Goal: Transaction & Acquisition: Purchase product/service

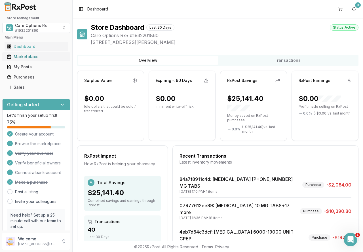
click at [21, 55] on div "Marketplace" at bounding box center [36, 57] width 59 height 6
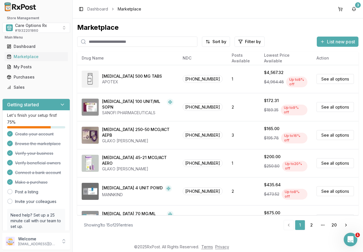
click at [103, 41] on input "search" at bounding box center [137, 42] width 120 height 10
type input "*******"
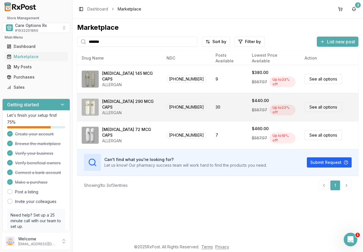
click at [129, 103] on div "[MEDICAL_DATA] 290 MCG CAPS" at bounding box center [129, 104] width 55 height 11
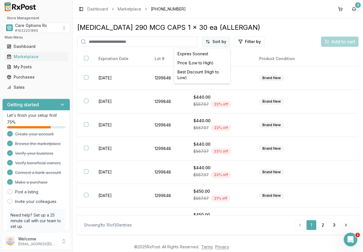
click at [211, 41] on html "Store Management Care Options Rx # 1932201860 Main Menu Dashboard Marketplace M…" at bounding box center [181, 126] width 363 height 252
click at [206, 72] on div "Best Discount (High to Low)" at bounding box center [202, 74] width 54 height 15
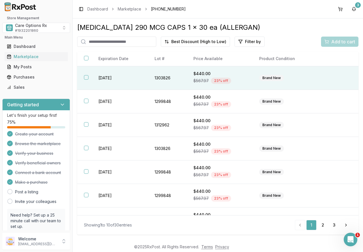
click at [106, 80] on td "[DATE]" at bounding box center [120, 78] width 56 height 24
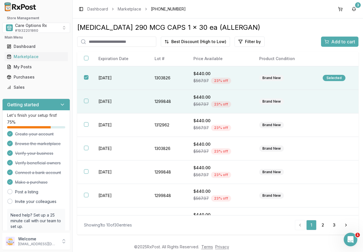
click at [110, 103] on td "[DATE]" at bounding box center [120, 102] width 56 height 24
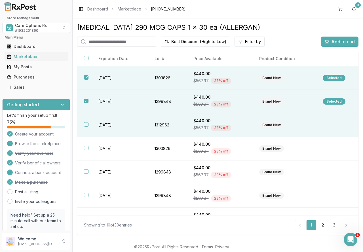
click at [109, 123] on td "[DATE]" at bounding box center [120, 125] width 56 height 24
click at [331, 42] on span "Add to cart" at bounding box center [343, 41] width 24 height 7
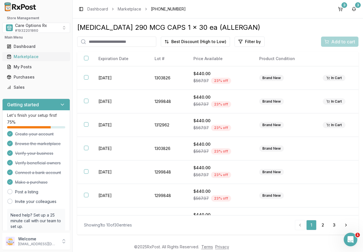
click at [28, 57] on div "Marketplace" at bounding box center [36, 57] width 59 height 6
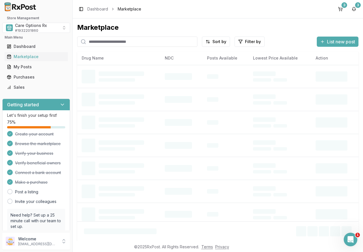
click at [98, 42] on input "search" at bounding box center [137, 42] width 120 height 10
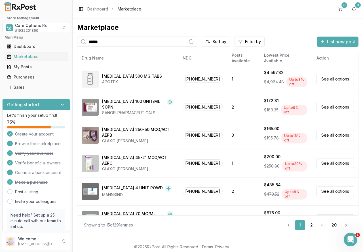
type input "******"
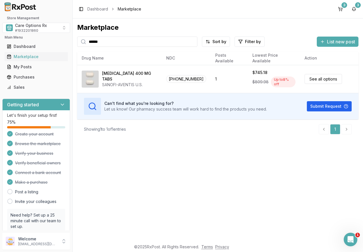
click at [193, 41] on input "******" at bounding box center [137, 42] width 120 height 10
click at [119, 41] on input "search" at bounding box center [137, 42] width 120 height 10
type input "*"
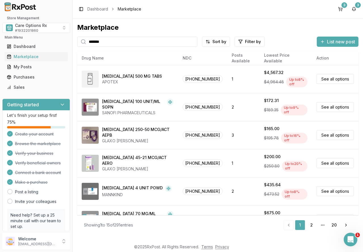
type input "*******"
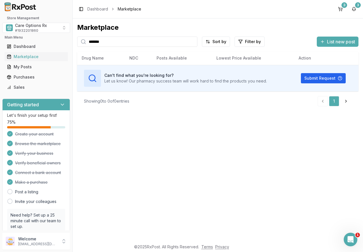
click at [193, 43] on input "*******" at bounding box center [137, 42] width 120 height 10
click at [148, 42] on input "search" at bounding box center [137, 42] width 120 height 10
type input "********"
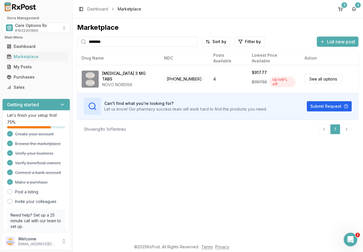
click at [192, 42] on input "********" at bounding box center [137, 42] width 120 height 10
drag, startPoint x: 156, startPoint y: 42, endPoint x: 151, endPoint y: 45, distance: 6.4
click at [156, 42] on input "search" at bounding box center [137, 42] width 120 height 10
type input "******"
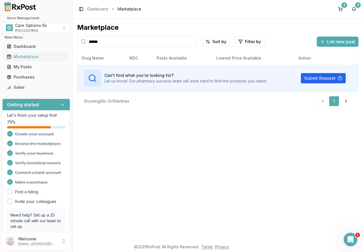
click at [192, 40] on input "******" at bounding box center [137, 42] width 120 height 10
click at [191, 43] on input "******" at bounding box center [137, 42] width 120 height 10
click at [191, 41] on input "******" at bounding box center [137, 42] width 120 height 10
click at [106, 42] on input "search" at bounding box center [137, 42] width 120 height 10
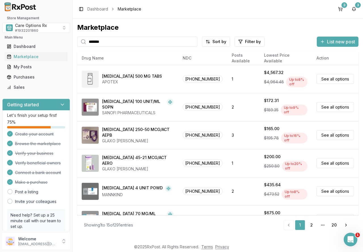
type input "*******"
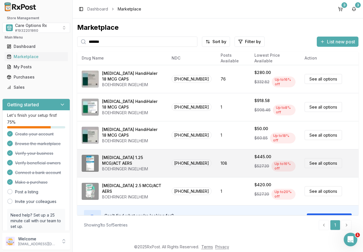
click at [130, 160] on div "[MEDICAL_DATA] 1.25 MCG/ACT AERS" at bounding box center [132, 160] width 60 height 11
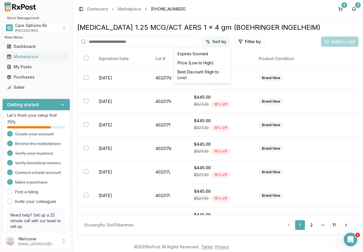
click at [218, 39] on html "Store Management Care Options Rx # 1932201860 Main Menu Dashboard Marketplace M…" at bounding box center [181, 126] width 363 height 252
click at [205, 70] on div "Best Discount (High to Low)" at bounding box center [202, 74] width 54 height 15
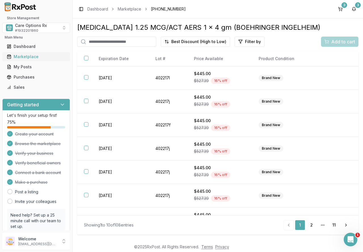
click at [24, 56] on div "Marketplace" at bounding box center [36, 57] width 59 height 6
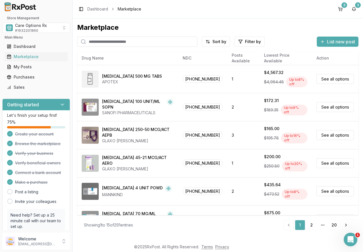
click at [99, 42] on input "search" at bounding box center [137, 42] width 120 height 10
click at [337, 9] on button "3" at bounding box center [339, 9] width 9 height 9
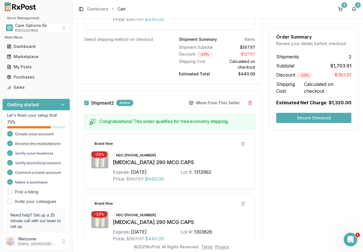
scroll to position [169, 0]
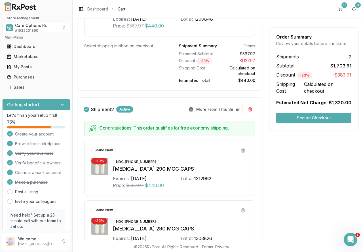
click at [320, 118] on button "Secure Checkout" at bounding box center [313, 118] width 75 height 10
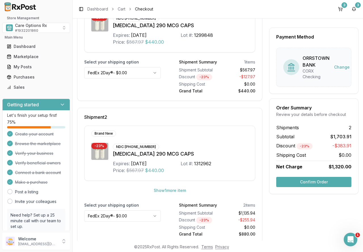
scroll to position [137, 0]
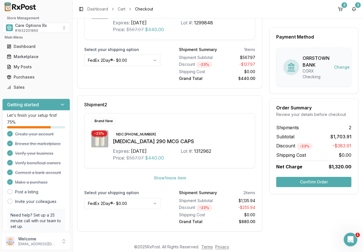
click at [321, 182] on button "Confirm Order" at bounding box center [313, 182] width 75 height 10
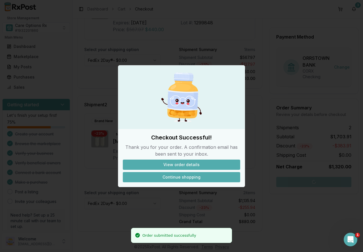
click at [191, 177] on button "Continue shopping" at bounding box center [181, 177] width 117 height 10
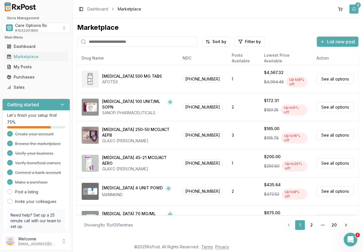
click at [354, 9] on button "3" at bounding box center [353, 9] width 9 height 9
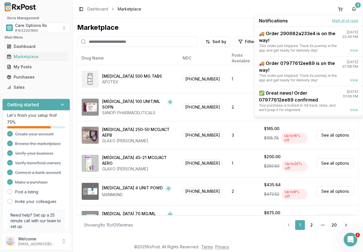
click at [335, 21] on button "Mark all as read" at bounding box center [345, 20] width 26 height 5
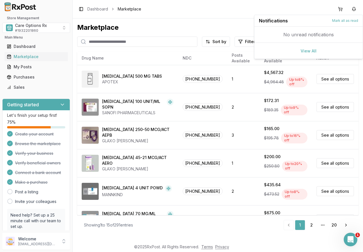
click at [189, 19] on div "Marketplace Sort by Filter by List new post Card Table NDC: [PHONE_NUMBER] [MED…" at bounding box center [218, 129] width 290 height 222
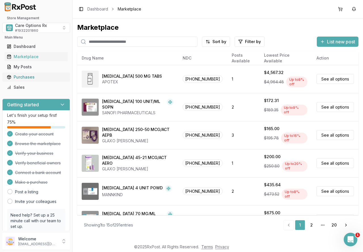
click at [20, 77] on div "Purchases" at bounding box center [36, 77] width 59 height 6
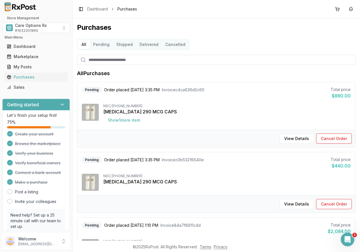
click at [143, 46] on button "Delivered" at bounding box center [149, 44] width 26 height 9
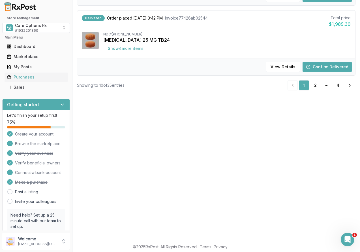
scroll to position [142, 0]
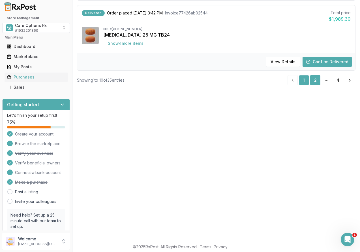
click at [312, 79] on link "2" at bounding box center [315, 80] width 10 height 10
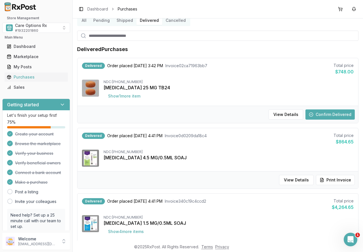
scroll to position [8, 0]
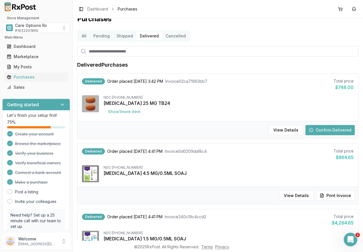
click at [320, 130] on button "Confirm Delivered" at bounding box center [329, 130] width 49 height 10
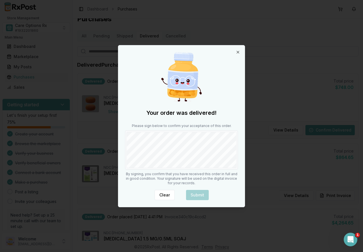
click at [173, 170] on div "Your order was delivered! Please sign below to confirm your acceptance of this …" at bounding box center [181, 125] width 126 height 161
click at [193, 193] on button "Submit" at bounding box center [197, 195] width 23 height 10
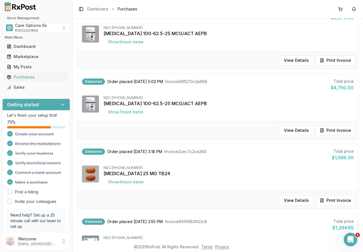
scroll to position [547, 0]
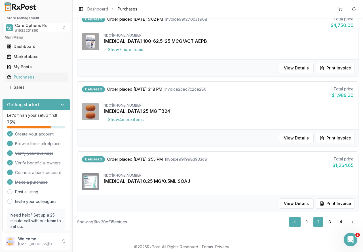
click at [292, 224] on link "Previous" at bounding box center [294, 222] width 11 height 10
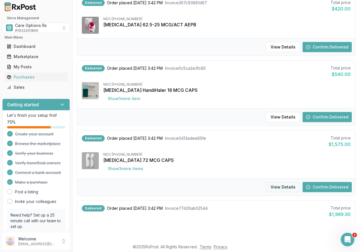
scroll to position [556, 0]
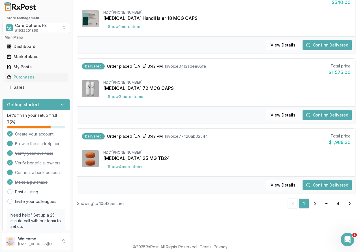
click at [321, 184] on button "Confirm Delivered" at bounding box center [327, 185] width 49 height 10
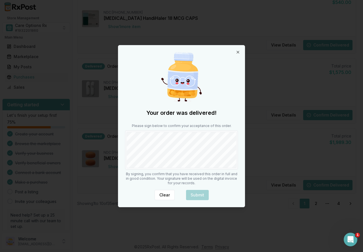
click at [167, 171] on div "Your order was delivered! Please sign below to confirm your acceptance of this …" at bounding box center [181, 125] width 126 height 161
click at [191, 193] on button "Submit" at bounding box center [197, 195] width 23 height 10
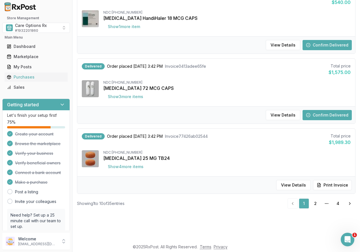
click at [310, 115] on button "Confirm Delivered" at bounding box center [327, 115] width 49 height 10
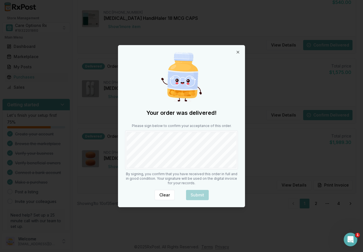
click at [137, 168] on div at bounding box center [181, 149] width 113 height 39
click at [195, 194] on button "Submit" at bounding box center [197, 195] width 23 height 10
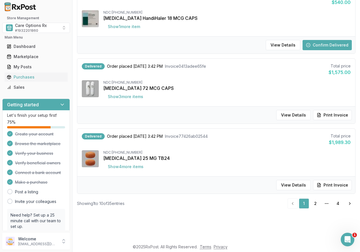
click at [312, 45] on button "Confirm Delivered" at bounding box center [327, 45] width 49 height 10
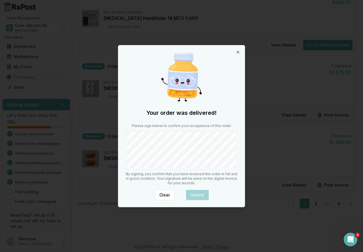
click at [146, 168] on div at bounding box center [181, 149] width 113 height 39
click at [190, 193] on button "Submit" at bounding box center [197, 195] width 23 height 10
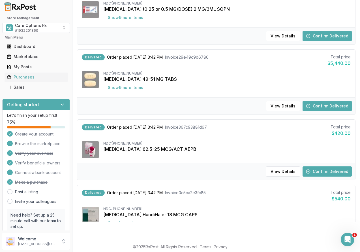
scroll to position [358, 0]
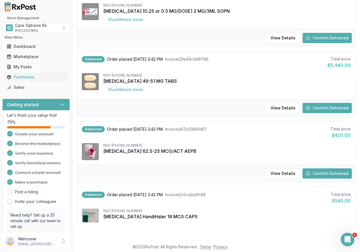
click at [330, 171] on button "Confirm Delivered" at bounding box center [327, 173] width 49 height 10
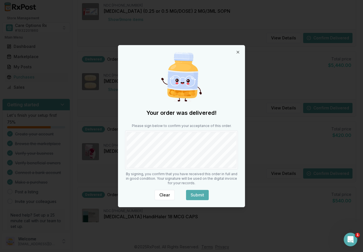
click at [193, 188] on div "Your order was delivered! Please sign below to confirm your acceptance of this …" at bounding box center [181, 125] width 126 height 161
click at [193, 190] on button "Submit" at bounding box center [197, 195] width 23 height 10
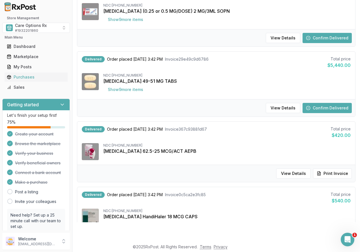
click at [314, 109] on button "Confirm Delivered" at bounding box center [327, 108] width 49 height 10
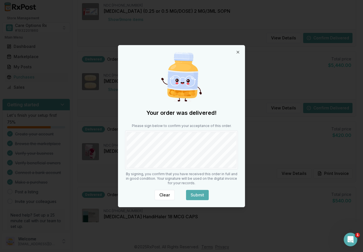
click at [190, 192] on button "Submit" at bounding box center [197, 195] width 23 height 10
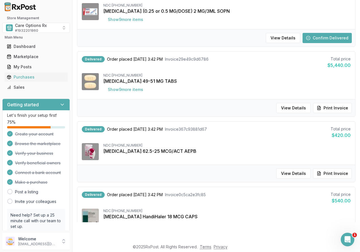
click at [318, 40] on button "Confirm Delivered" at bounding box center [327, 38] width 49 height 10
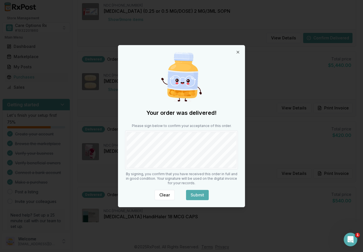
click at [199, 189] on div "Your order was delivered! Please sign below to confirm your acceptance of this …" at bounding box center [181, 125] width 126 height 161
click at [197, 192] on button "Submit" at bounding box center [197, 195] width 23 height 10
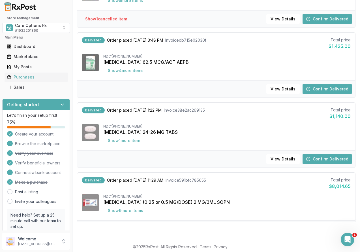
scroll to position [131, 0]
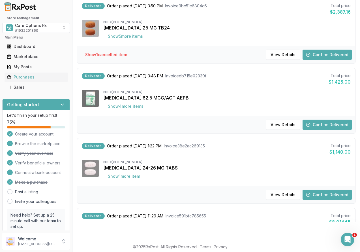
click at [317, 192] on button "Confirm Delivered" at bounding box center [327, 195] width 49 height 10
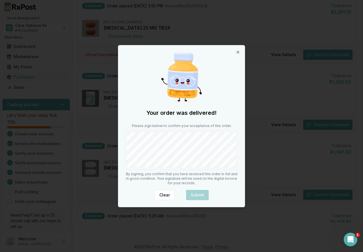
click at [158, 169] on div at bounding box center [181, 149] width 113 height 39
click at [189, 197] on button "Submit" at bounding box center [197, 195] width 23 height 10
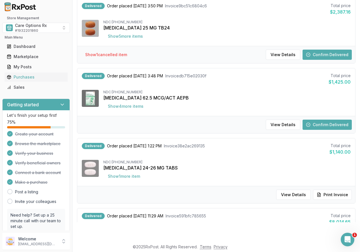
click at [316, 126] on button "Confirm Delivered" at bounding box center [327, 125] width 49 height 10
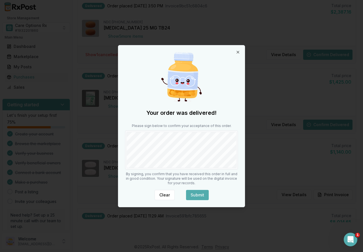
click at [192, 195] on button "Submit" at bounding box center [197, 195] width 23 height 10
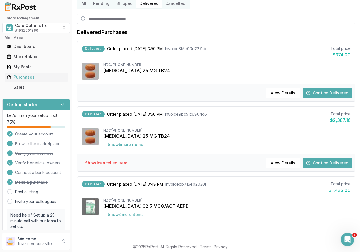
scroll to position [0, 0]
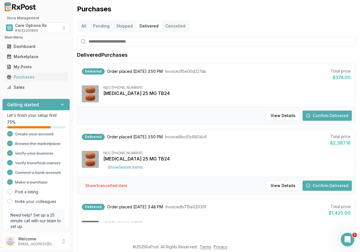
click at [327, 187] on button "Confirm Delivered" at bounding box center [327, 185] width 49 height 10
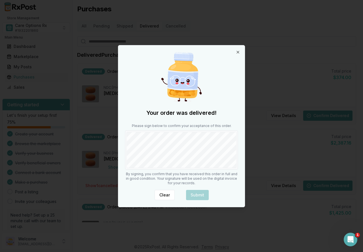
click at [188, 180] on div "Your order was delivered! Please sign below to confirm your acceptance of this …" at bounding box center [181, 125] width 126 height 161
click at [195, 196] on button "Submit" at bounding box center [197, 195] width 23 height 10
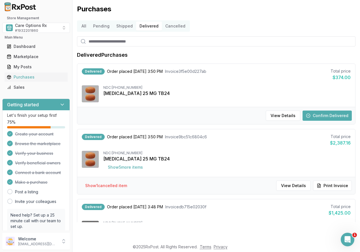
click at [312, 115] on button "Confirm Delivered" at bounding box center [327, 115] width 49 height 10
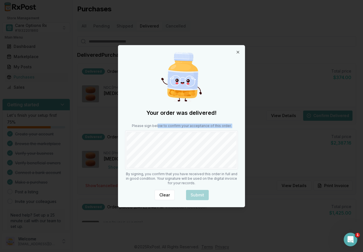
click at [158, 153] on div "Please sign below to confirm your acceptance of this order." at bounding box center [181, 147] width 113 height 46
click at [194, 196] on button "Submit" at bounding box center [197, 195] width 23 height 10
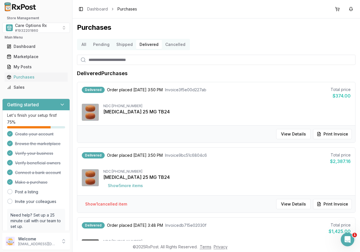
click at [86, 46] on button "All" at bounding box center [84, 44] width 12 height 9
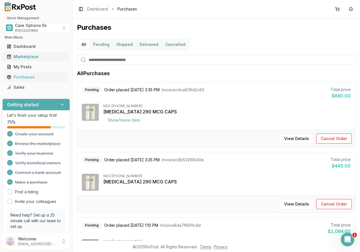
click at [26, 56] on div "Marketplace" at bounding box center [36, 57] width 59 height 6
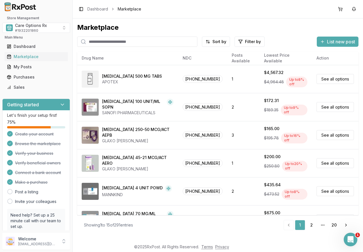
click at [242, 25] on div "Marketplace" at bounding box center [217, 27] width 281 height 9
click at [31, 25] on span "Care Options Rx" at bounding box center [31, 26] width 32 height 6
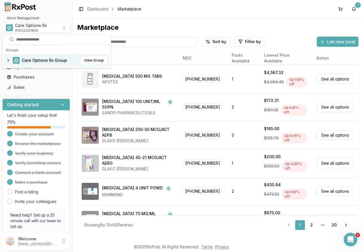
click at [27, 57] on div "Care Options Rx Group View Group" at bounding box center [57, 60] width 106 height 12
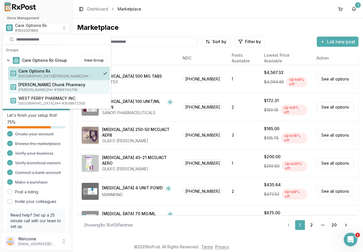
click at [29, 88] on span "[PERSON_NAME] , [GEOGRAPHIC_DATA] • # 1689744765" at bounding box center [62, 90] width 89 height 5
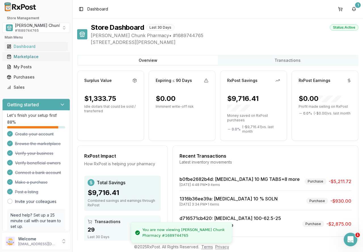
click at [29, 56] on div "Marketplace" at bounding box center [36, 57] width 59 height 6
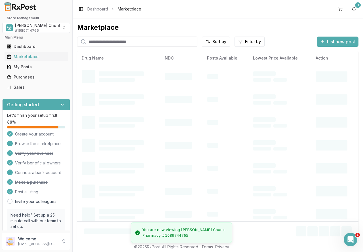
click at [100, 41] on input "search" at bounding box center [137, 42] width 120 height 10
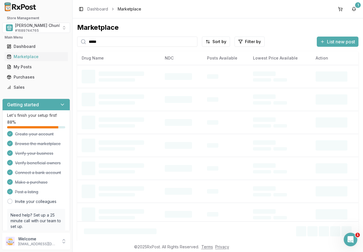
type input "*****"
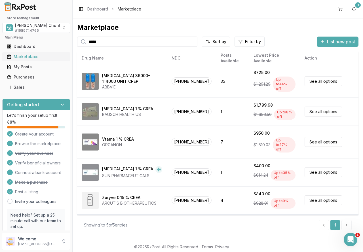
click at [20, 56] on div "Marketplace" at bounding box center [36, 57] width 59 height 6
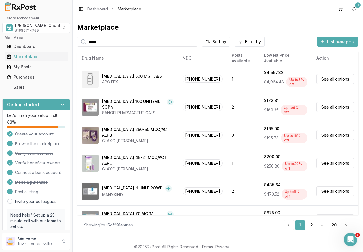
click at [193, 41] on input "*****" at bounding box center [137, 42] width 120 height 10
drag, startPoint x: 154, startPoint y: 41, endPoint x: 139, endPoint y: 43, distance: 15.2
click at [154, 41] on input "search" at bounding box center [137, 42] width 120 height 10
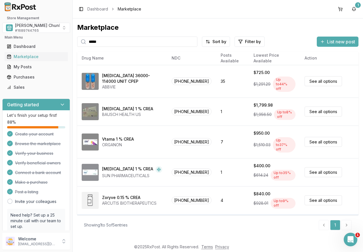
drag, startPoint x: 103, startPoint y: 42, endPoint x: 81, endPoint y: 42, distance: 22.4
click at [81, 42] on div "*****" at bounding box center [137, 42] width 120 height 10
type input "****"
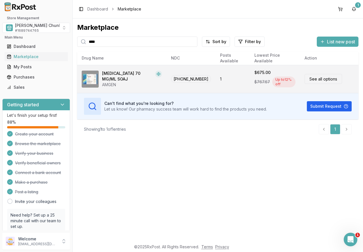
click at [125, 76] on div "[MEDICAL_DATA] 70 MG/ML SOAJ" at bounding box center [127, 76] width 51 height 11
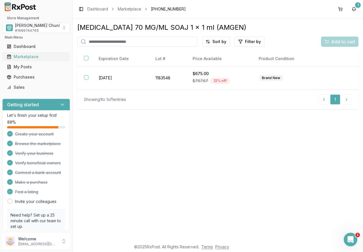
drag, startPoint x: 24, startPoint y: 58, endPoint x: 34, endPoint y: 58, distance: 10.5
click at [24, 58] on div "Marketplace" at bounding box center [36, 57] width 59 height 6
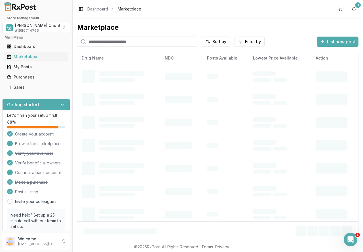
click at [96, 44] on input "search" at bounding box center [137, 42] width 120 height 10
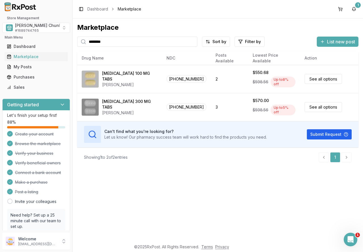
drag, startPoint x: 122, startPoint y: 43, endPoint x: 127, endPoint y: 43, distance: 5.4
click at [122, 43] on input "********" at bounding box center [137, 42] width 120 height 10
drag, startPoint x: 134, startPoint y: 43, endPoint x: 35, endPoint y: 42, distance: 98.9
click at [35, 42] on div "Store Management Mauch Chunk Pharmacy # 1689744765 Main Menu Dashboard Marketpl…" at bounding box center [181, 126] width 363 height 252
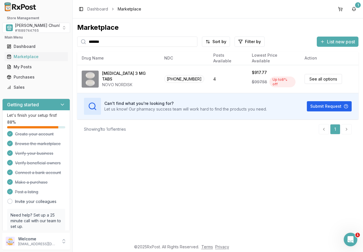
drag, startPoint x: 118, startPoint y: 40, endPoint x: 63, endPoint y: 39, distance: 55.0
click at [63, 39] on div "Store Management Mauch Chunk Pharmacy # 1689744765 Main Menu Dashboard Marketpl…" at bounding box center [181, 126] width 363 height 252
type input "****"
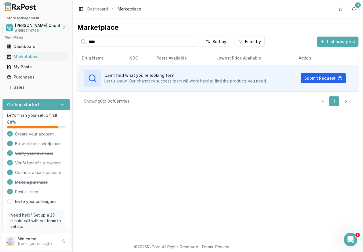
click at [40, 30] on div "Mauch Chunk Pharmacy # 1689744765" at bounding box center [48, 28] width 67 height 10
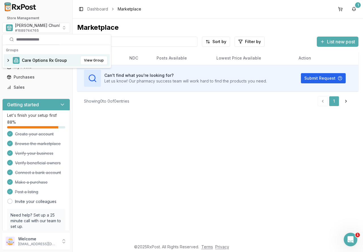
click at [34, 59] on span "Care Options Rx Group" at bounding box center [44, 61] width 45 height 6
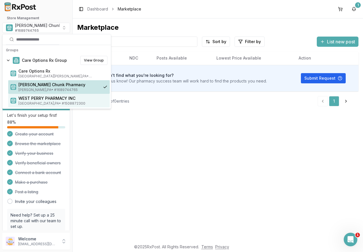
click at [36, 97] on span "WEST PERRY PHARMACY INC" at bounding box center [62, 98] width 89 height 6
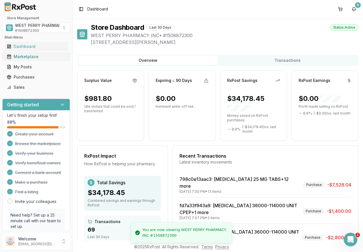
click at [29, 60] on link "Marketplace" at bounding box center [36, 57] width 63 height 10
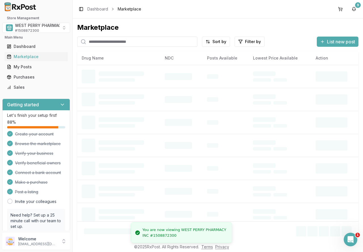
click at [96, 41] on input "search" at bounding box center [137, 42] width 120 height 10
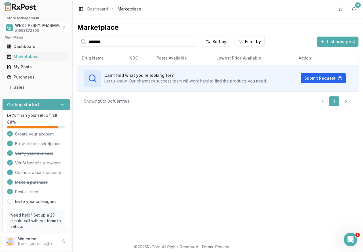
drag, startPoint x: 119, startPoint y: 41, endPoint x: 69, endPoint y: 41, distance: 49.6
click at [69, 41] on div "Store Management WEST PERRY PHARMACY INC # 1508872300 Main Menu Dashboard Marke…" at bounding box center [181, 126] width 363 height 252
type input "*********"
click at [192, 41] on input "*********" at bounding box center [137, 42] width 120 height 10
drag, startPoint x: 140, startPoint y: 45, endPoint x: 137, endPoint y: 47, distance: 3.2
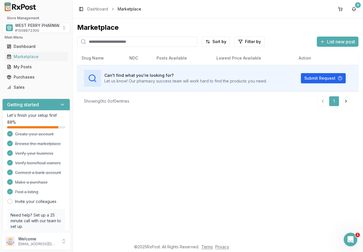
click at [139, 45] on input "search" at bounding box center [137, 42] width 120 height 10
drag, startPoint x: 102, startPoint y: 44, endPoint x: 54, endPoint y: 44, distance: 47.3
click at [54, 44] on div "Store Management WEST PERRY PHARMACY INC # 1508872300 Main Menu Dashboard Marke…" at bounding box center [181, 126] width 363 height 252
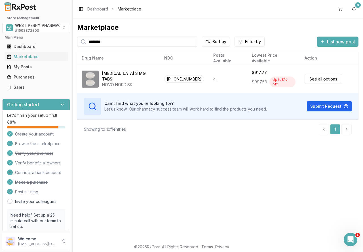
drag, startPoint x: 113, startPoint y: 38, endPoint x: 59, endPoint y: 37, distance: 54.4
click at [59, 37] on div "Store Management WEST PERRY PHARMACY INC # 1508872300 Main Menu Dashboard Marke…" at bounding box center [181, 126] width 363 height 252
type input "*******"
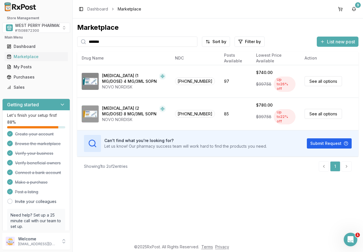
click at [193, 42] on input "*******" at bounding box center [137, 42] width 120 height 10
click at [181, 42] on input "search" at bounding box center [137, 42] width 120 height 10
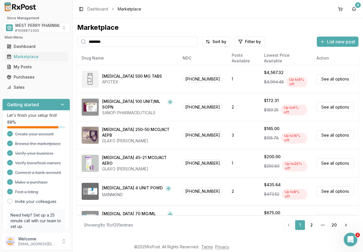
type input "********"
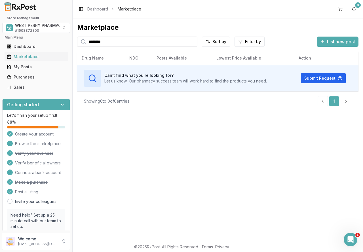
click at [193, 40] on input "********" at bounding box center [137, 42] width 120 height 10
click at [192, 41] on input "********" at bounding box center [137, 42] width 120 height 10
click at [145, 42] on input "search" at bounding box center [137, 42] width 120 height 10
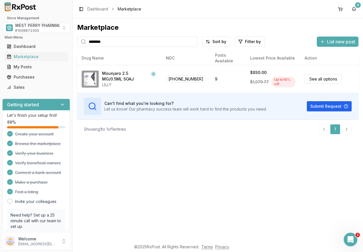
drag, startPoint x: 141, startPoint y: 40, endPoint x: 43, endPoint y: 37, distance: 98.1
click at [43, 37] on div "Store Management WEST PERRY PHARMACY INC # 1508872300 Main Menu Dashboard Marke…" at bounding box center [181, 126] width 363 height 252
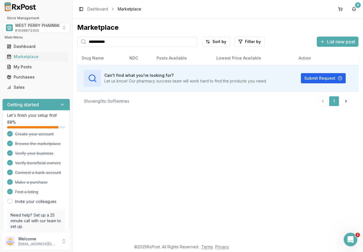
drag, startPoint x: 115, startPoint y: 38, endPoint x: 67, endPoint y: 39, distance: 47.6
click at [67, 39] on div "**********" at bounding box center [181, 126] width 363 height 252
type input "*"
type input "*******"
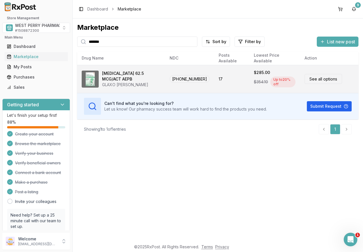
click at [108, 83] on div "GLAXO [PERSON_NAME]" at bounding box center [131, 85] width 58 height 6
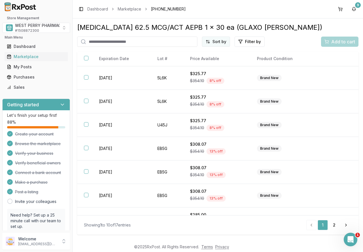
click at [212, 41] on html "Store Management WEST PERRY PHARMACY INC # 1508872300 Main Menu Dashboard Marke…" at bounding box center [181, 126] width 363 height 252
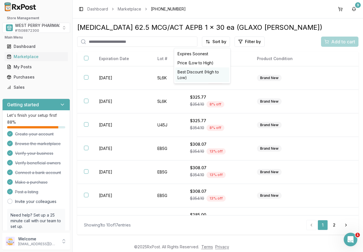
click at [210, 71] on div "Best Discount (High to Low)" at bounding box center [202, 74] width 54 height 15
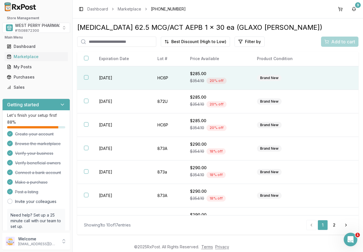
click at [92, 83] on td "2027-04-01" at bounding box center [121, 78] width 58 height 24
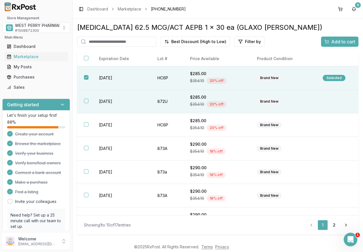
click at [97, 102] on td "2026-10-01" at bounding box center [121, 102] width 58 height 24
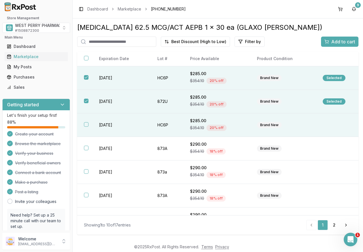
click at [101, 123] on td "2027-04-01" at bounding box center [121, 125] width 58 height 24
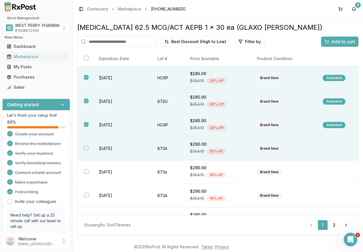
click at [117, 152] on td "2026-10-31" at bounding box center [121, 149] width 58 height 24
click at [324, 42] on div "Add to cart" at bounding box center [339, 41] width 31 height 7
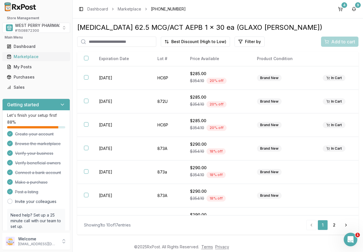
click at [21, 59] on div "Marketplace" at bounding box center [36, 57] width 59 height 6
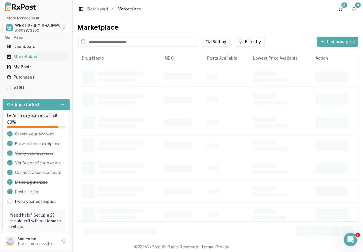
click at [107, 41] on input "search" at bounding box center [137, 42] width 120 height 10
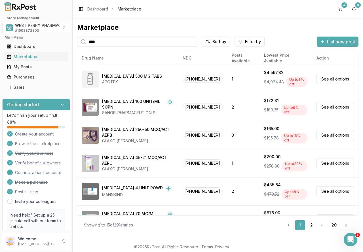
type input "****"
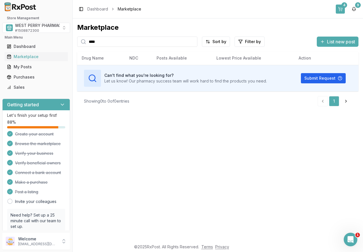
click at [341, 9] on button "4" at bounding box center [339, 9] width 9 height 9
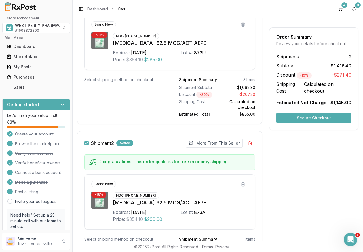
scroll to position [314, 0]
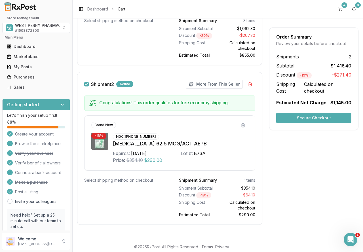
click at [290, 115] on button "Secure Checkout" at bounding box center [313, 118] width 75 height 10
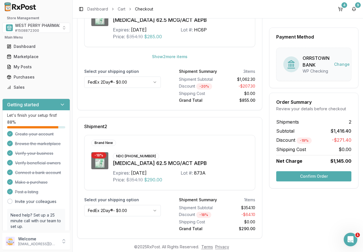
scroll to position [137, 0]
click at [301, 176] on button "Confirm Order" at bounding box center [313, 176] width 75 height 10
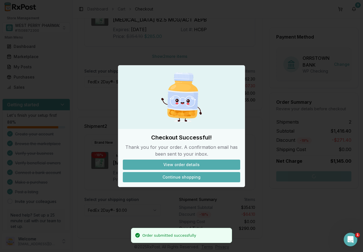
click at [176, 178] on button "Continue shopping" at bounding box center [181, 177] width 117 height 10
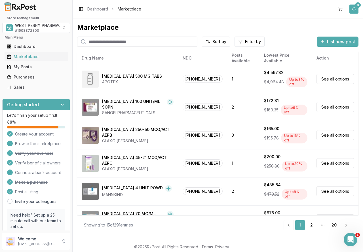
click at [352, 9] on button "9" at bounding box center [353, 9] width 9 height 9
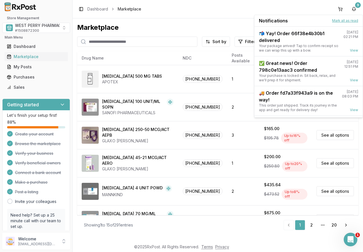
click at [334, 20] on button "Mark all as read" at bounding box center [345, 20] width 26 height 5
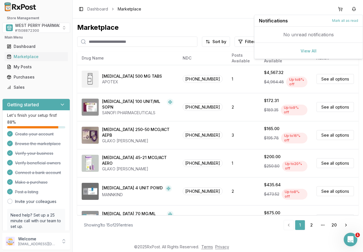
drag, startPoint x: 201, startPoint y: 23, endPoint x: 179, endPoint y: 23, distance: 22.7
click at [201, 23] on div "Marketplace" at bounding box center [217, 27] width 281 height 9
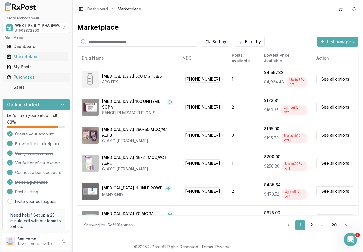
click at [31, 78] on div "Purchases" at bounding box center [36, 77] width 59 height 6
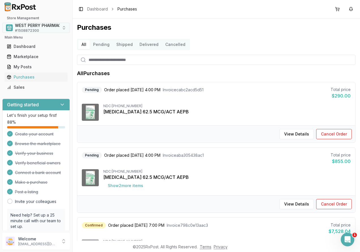
click at [30, 29] on span "# 1508872300" at bounding box center [27, 30] width 24 height 5
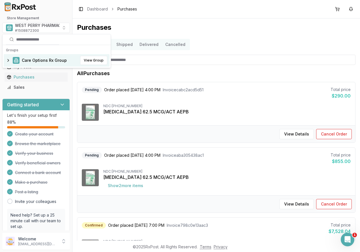
click at [27, 58] on span "Care Options Rx Group" at bounding box center [44, 61] width 45 height 6
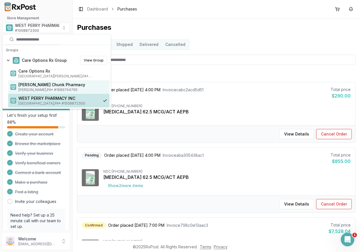
click at [29, 90] on span "[PERSON_NAME] , [GEOGRAPHIC_DATA] • # 1689744765" at bounding box center [62, 90] width 89 height 5
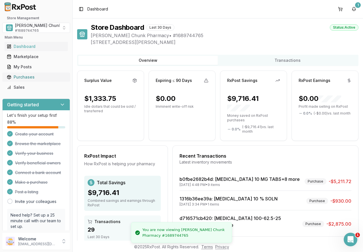
click at [23, 77] on div "Purchases" at bounding box center [36, 77] width 59 height 6
